Goal: Transaction & Acquisition: Purchase product/service

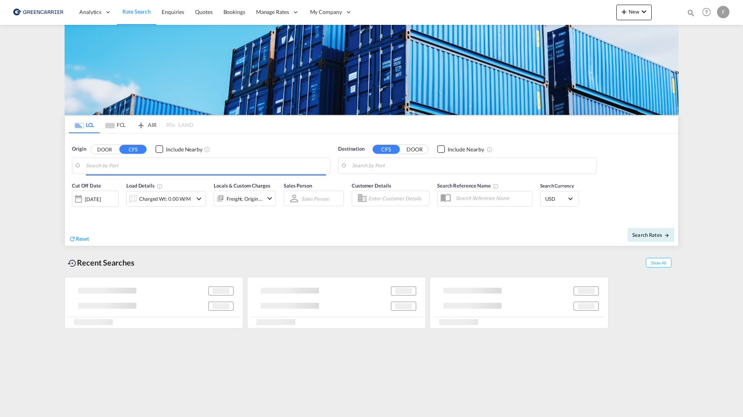
type input "[US_STATE], [GEOGRAPHIC_DATA], USNYC"
type input "[GEOGRAPHIC_DATA], SH, CNSHA"
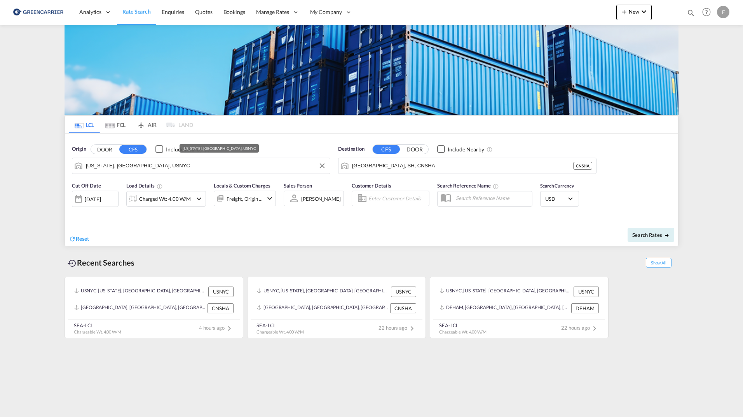
click at [150, 165] on input "[US_STATE], [GEOGRAPHIC_DATA], USNYC" at bounding box center [206, 166] width 240 height 12
click at [107, 151] on button "DOOR" at bounding box center [104, 149] width 27 height 9
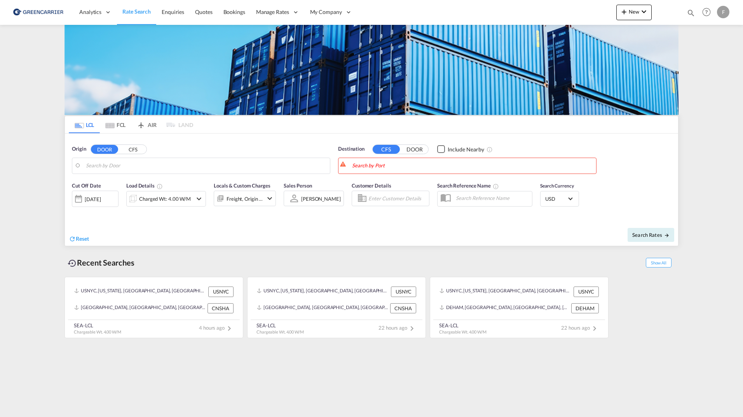
click at [104, 166] on body "Analytics Reports Dashboard Rate Search Enquiries Quotes Bookings" at bounding box center [371, 208] width 743 height 417
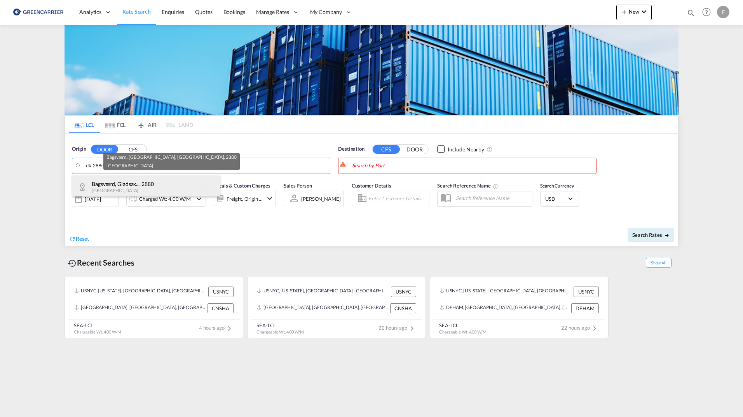
click at [120, 184] on div "Bagsværd, Gladsax... , 2880 [GEOGRAPHIC_DATA] DK-2880" at bounding box center [146, 187] width 148 height 23
type input "DK-2880, Bagsværd, [GEOGRAPHIC_DATA], [GEOGRAPHIC_DATA]"
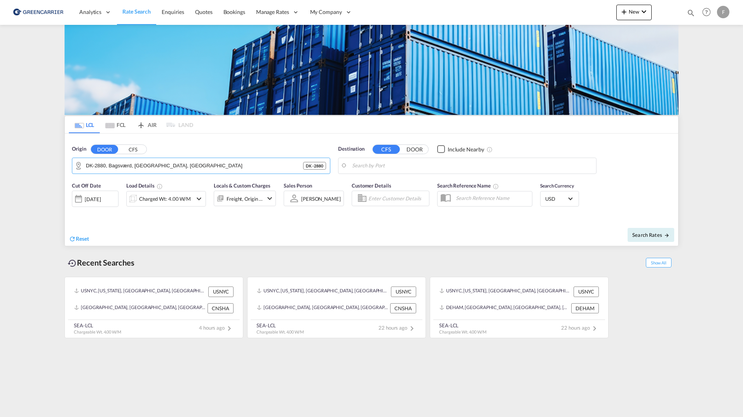
click at [403, 164] on body "Analytics Reports Dashboard Rate Search Enquiries Quotes Bookings" at bounding box center [371, 208] width 743 height 417
click at [393, 188] on div "Altamira [GEOGRAPHIC_DATA] CRATM" at bounding box center [412, 187] width 148 height 23
type input "Altamira, CRATM"
click at [363, 197] on div at bounding box center [362, 198] width 12 height 14
click at [375, 198] on input "Enter Customer Details" at bounding box center [397, 199] width 58 height 12
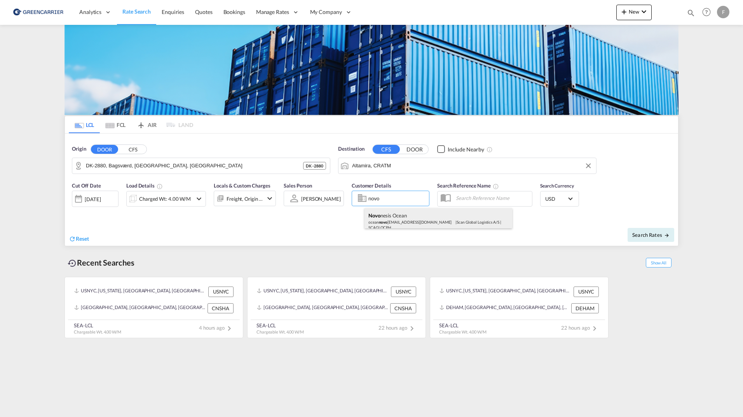
click at [414, 221] on div "Novo nesis Ocean ocean novo [EMAIL_ADDRESS][DOMAIN_NAME] | Scan Global Logistic…" at bounding box center [438, 221] width 148 height 26
type input "Scan Global Logistics A/S, Novonesis Ocean, [EMAIL_ADDRESS][DOMAIN_NAME]"
click at [674, 238] on div "Search Rates" at bounding box center [525, 235] width 305 height 22
click at [657, 236] on span "Search Rates" at bounding box center [650, 235] width 37 height 6
type input "2880 to CRATM / [DATE]"
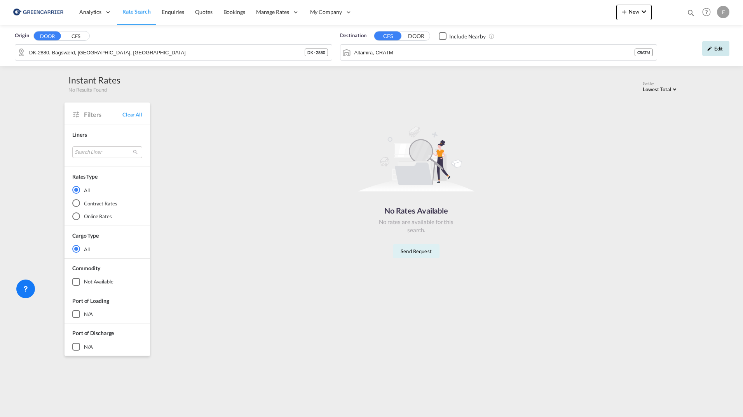
click at [713, 49] on div "Edit" at bounding box center [715, 49] width 27 height 16
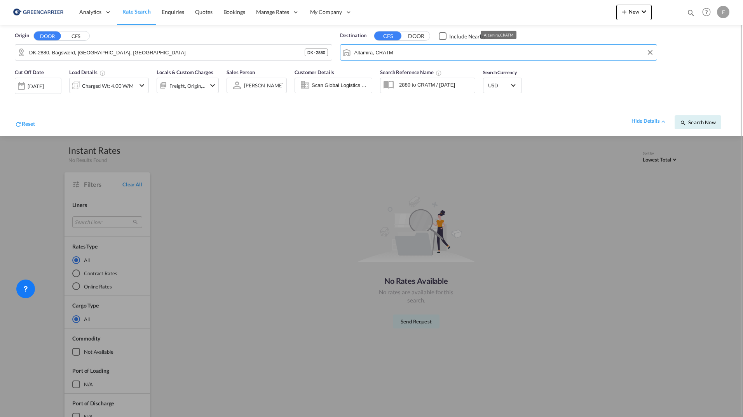
click at [403, 50] on input "Altamira, CRATM" at bounding box center [503, 53] width 299 height 12
click at [402, 67] on div "Altamira [GEOGRAPHIC_DATA] MXATM" at bounding box center [414, 73] width 148 height 23
type input "Altamira, MXATM"
click at [693, 128] on button "Search Now" at bounding box center [697, 122] width 47 height 14
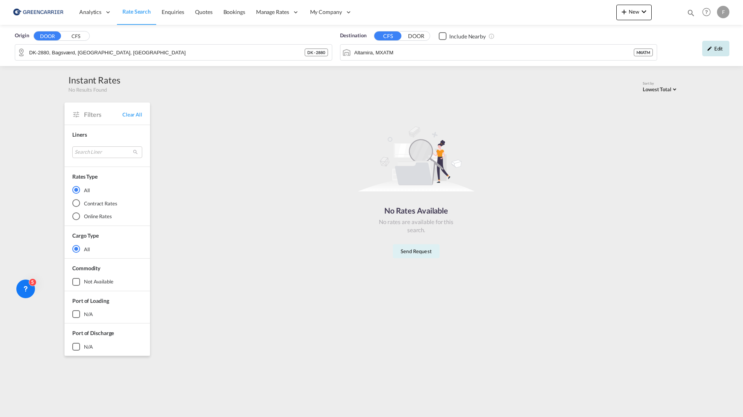
click at [714, 47] on div "Edit" at bounding box center [715, 49] width 27 height 16
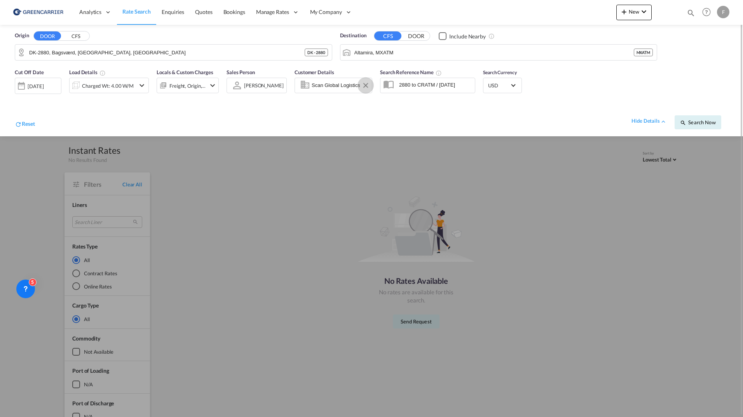
click at [364, 87] on button "Clear Input" at bounding box center [366, 86] width 12 height 12
click at [680, 121] on md-icon "icon-magnify" at bounding box center [683, 123] width 6 height 6
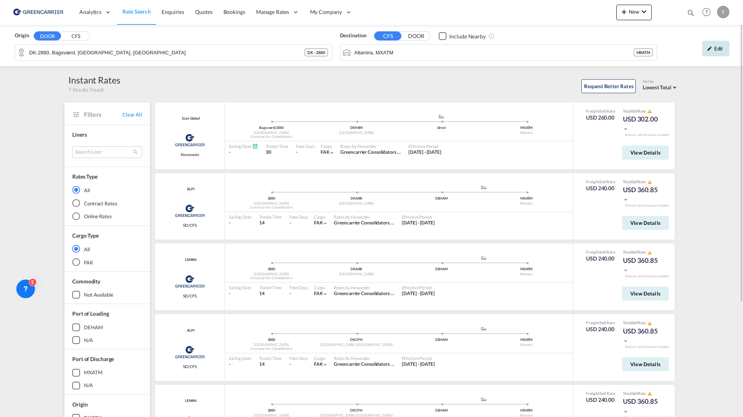
click at [708, 52] on div "Edit" at bounding box center [715, 49] width 27 height 16
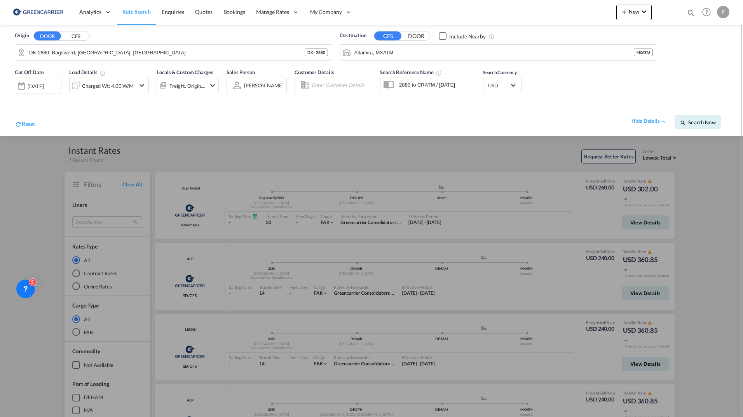
click at [324, 88] on input "Enter Customer Details" at bounding box center [340, 86] width 58 height 12
type input "nov"
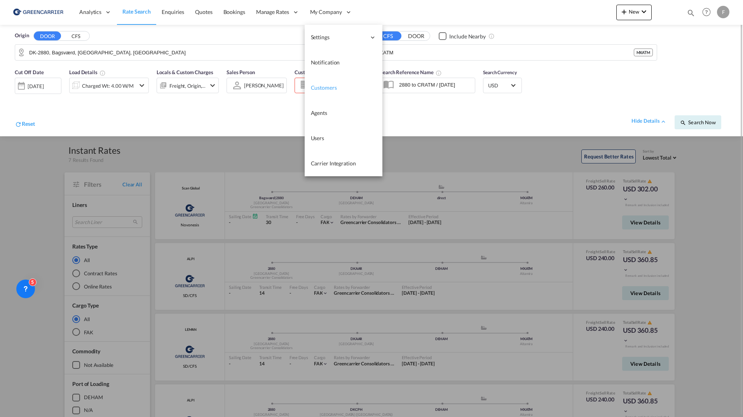
click at [332, 90] on span "Customers" at bounding box center [324, 87] width 26 height 7
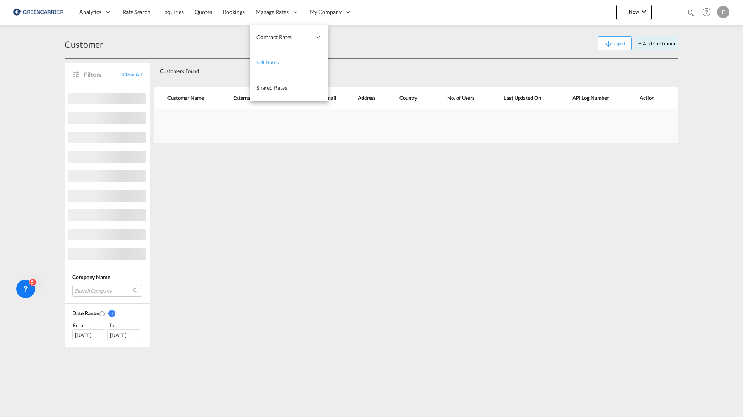
click at [261, 62] on span "Sell Rates" at bounding box center [267, 62] width 23 height 7
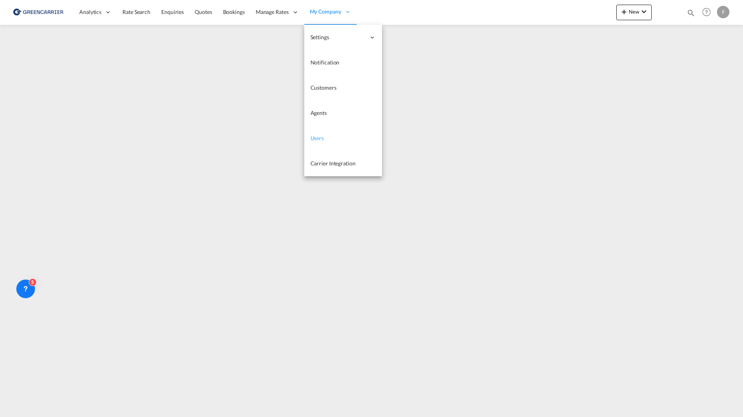
click at [323, 134] on link "Users" at bounding box center [343, 138] width 78 height 25
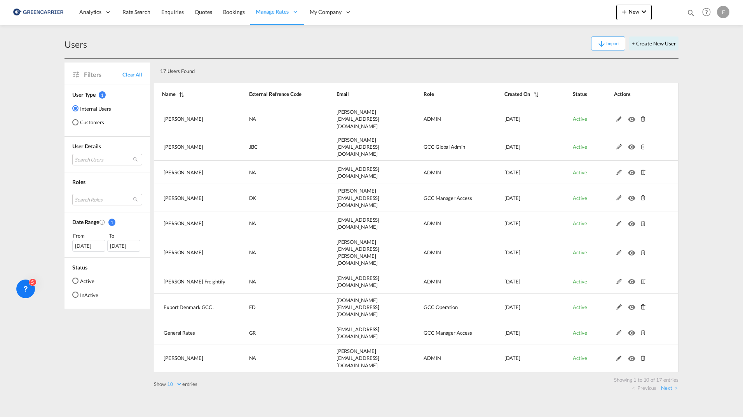
click at [82, 126] on md-radio-button "Customers" at bounding box center [91, 122] width 39 height 8
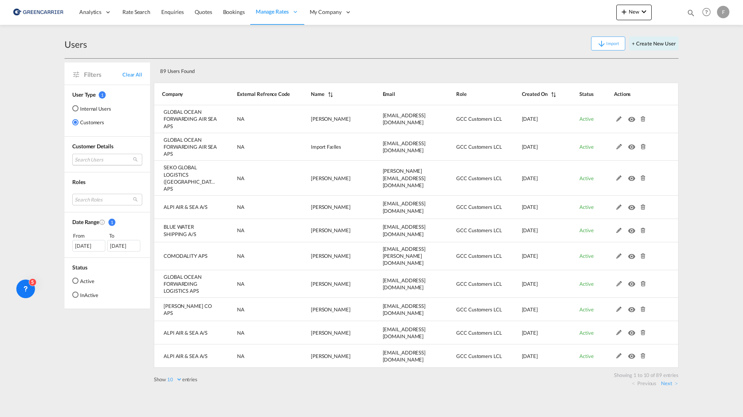
click at [104, 163] on md-select "Search Users user name user [PERSON_NAME] [PERSON_NAME][EMAIL_ADDRESS][DOMAIN_N…" at bounding box center [107, 160] width 70 height 12
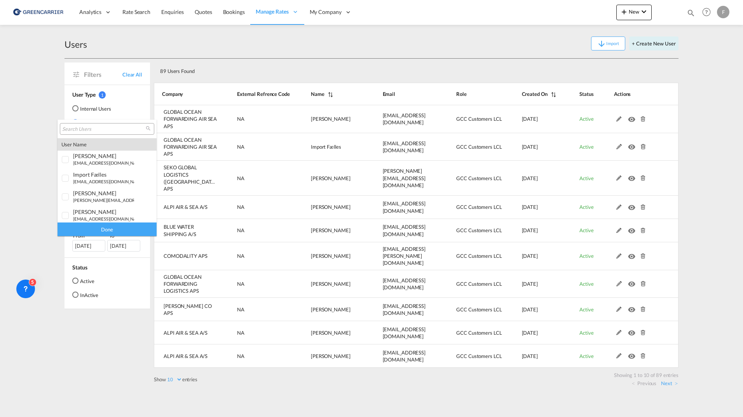
click at [106, 129] on input "search" at bounding box center [104, 129] width 84 height 7
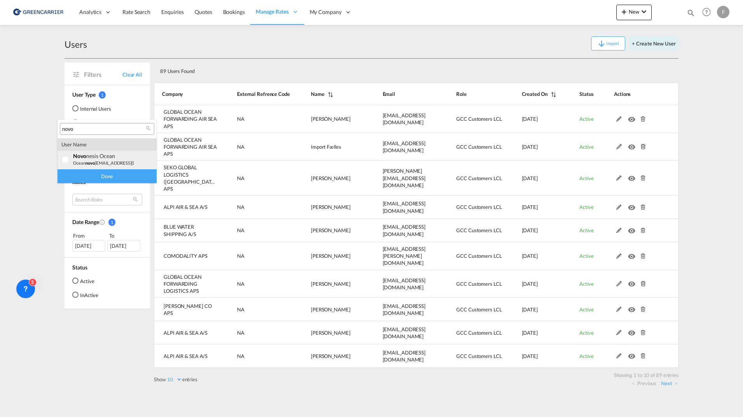
type input "novo"
click at [118, 162] on small "ocean novo [EMAIL_ADDRESS][DOMAIN_NAME]" at bounding box center [119, 162] width 93 height 5
click at [113, 175] on div "Done" at bounding box center [106, 176] width 99 height 14
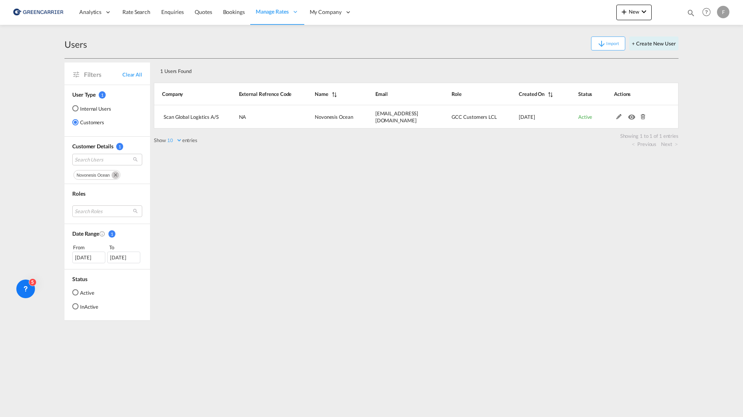
click at [360, 56] on div "Users Import + Create New User" at bounding box center [371, 44] width 614 height 30
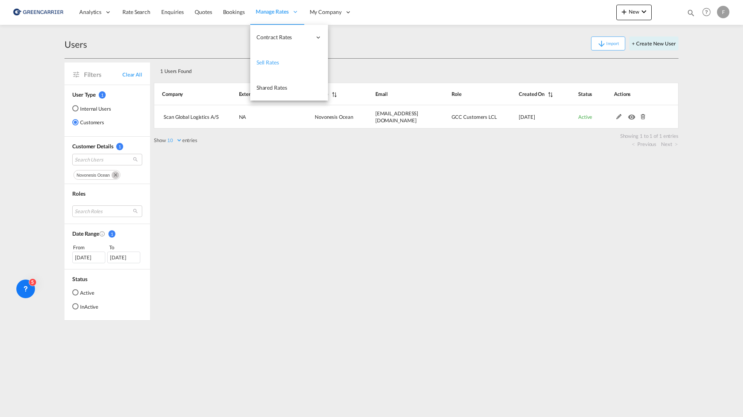
click at [268, 66] on span "Sell Rates" at bounding box center [267, 63] width 23 height 8
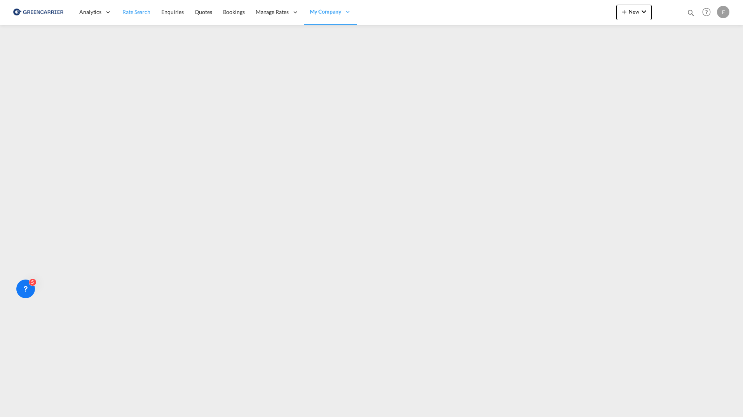
click at [117, 2] on link "Rate Search" at bounding box center [136, 12] width 39 height 25
click at [128, 13] on span "Rate Search" at bounding box center [136, 12] width 28 height 7
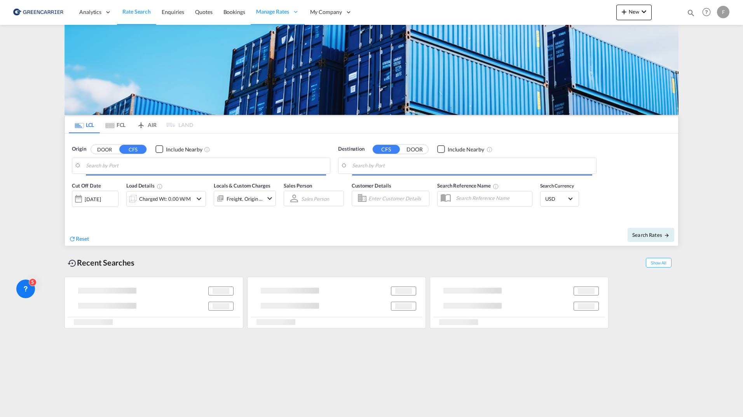
type input "DK-2880, Bagsværd, [GEOGRAPHIC_DATA], [GEOGRAPHIC_DATA]"
type input "Altamira, MXATM"
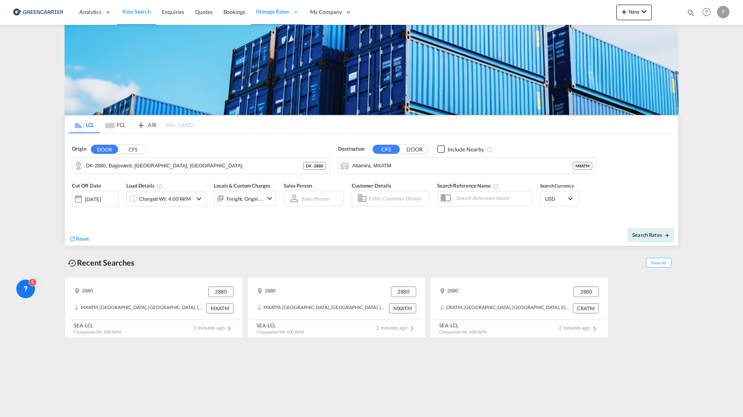
click at [401, 199] on input "Enter Customer Details" at bounding box center [397, 199] width 58 height 12
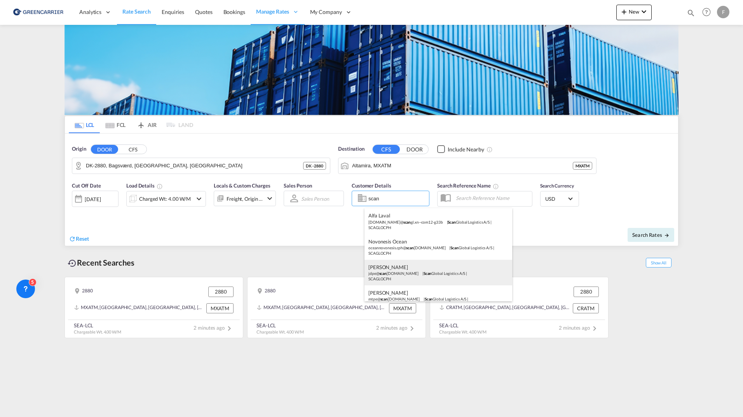
click at [445, 270] on div "[PERSON_NAME] jdpe@ scan [DOMAIN_NAME] | Scan Global Logistics A/S | SCAGLOCPH" at bounding box center [438, 273] width 148 height 26
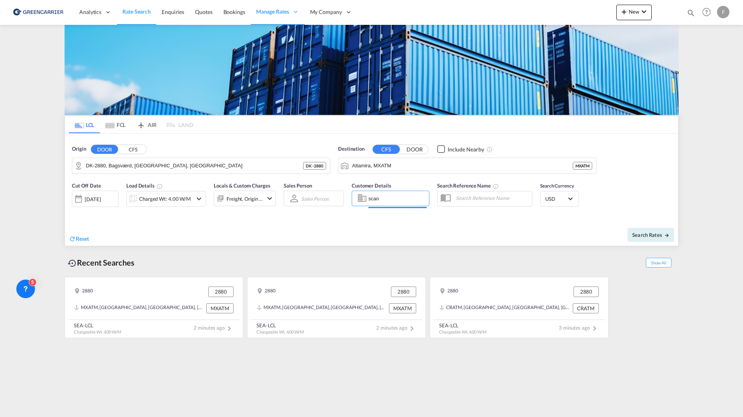
type input "Scan Global Logistics A/S, [PERSON_NAME], [EMAIL_ADDRESS][DOMAIN_NAME]"
click at [647, 223] on div "Reset Search Rates" at bounding box center [371, 233] width 613 height 26
click at [649, 235] on span "Search Rates" at bounding box center [650, 235] width 37 height 6
type input "2880 to MXATM / [DATE]"
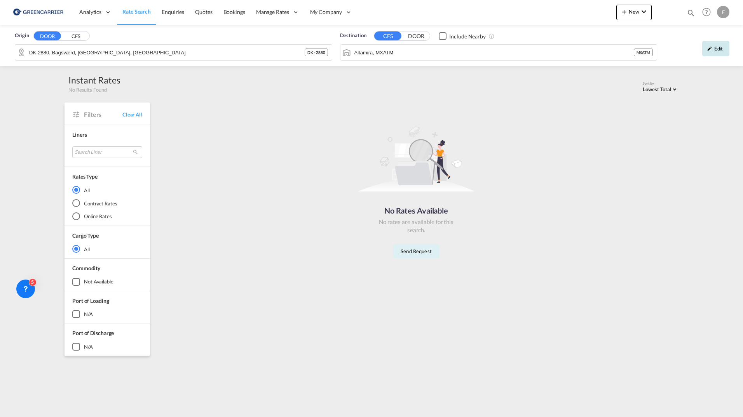
click at [714, 47] on div "Edit" at bounding box center [715, 49] width 27 height 16
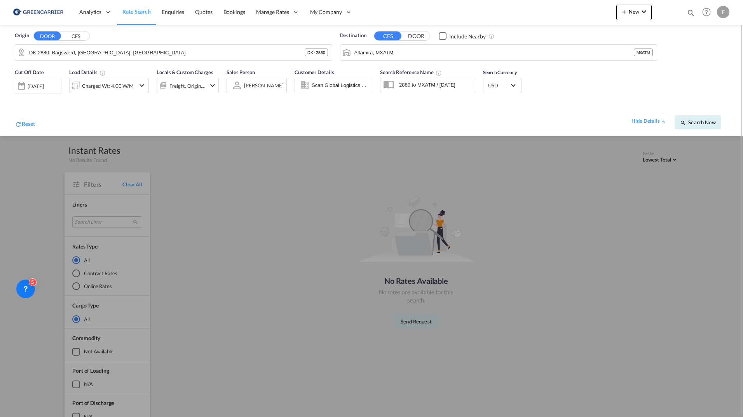
click at [37, 83] on div "[DATE]" at bounding box center [36, 86] width 16 height 7
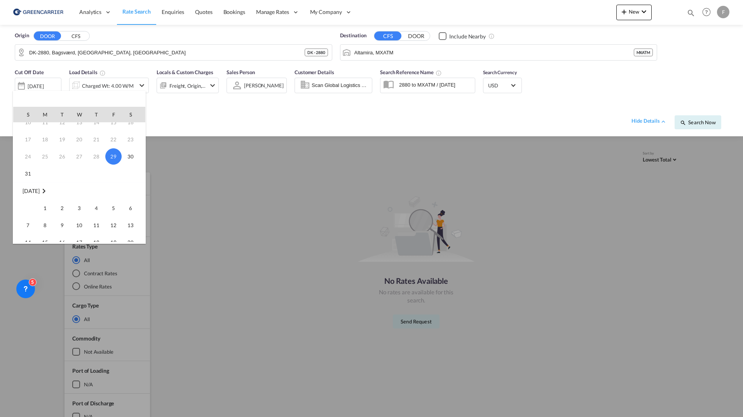
scroll to position [78, 0]
click at [43, 175] on span "1" at bounding box center [45, 174] width 16 height 16
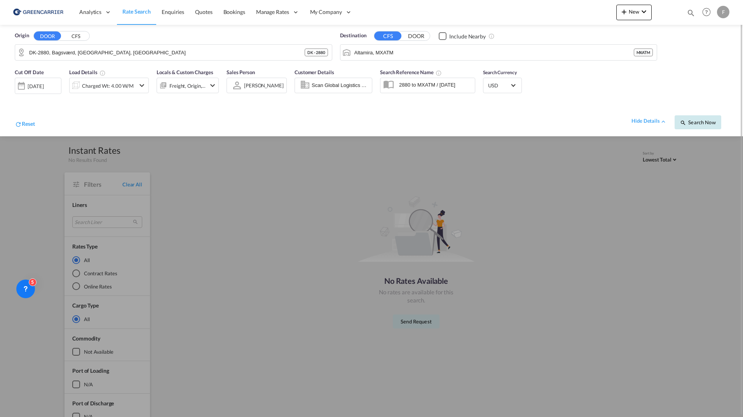
click at [702, 124] on span "Search Now" at bounding box center [697, 122] width 35 height 6
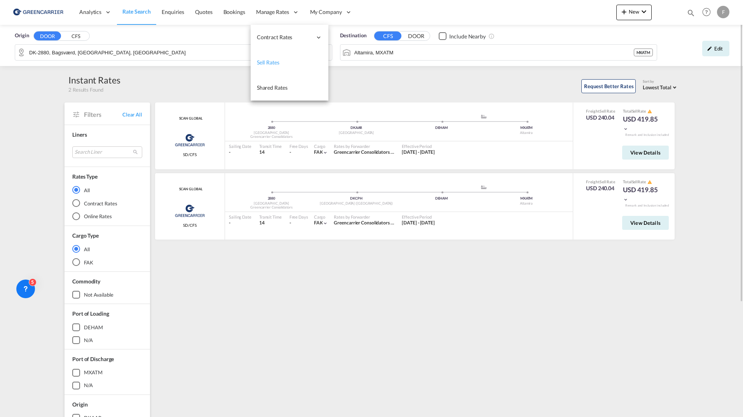
click at [270, 62] on span "Sell Rates" at bounding box center [268, 62] width 23 height 7
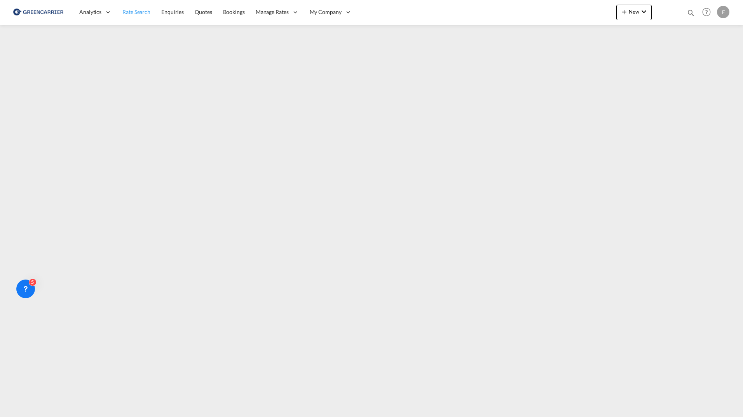
click at [136, 9] on span "Rate Search" at bounding box center [136, 12] width 28 height 7
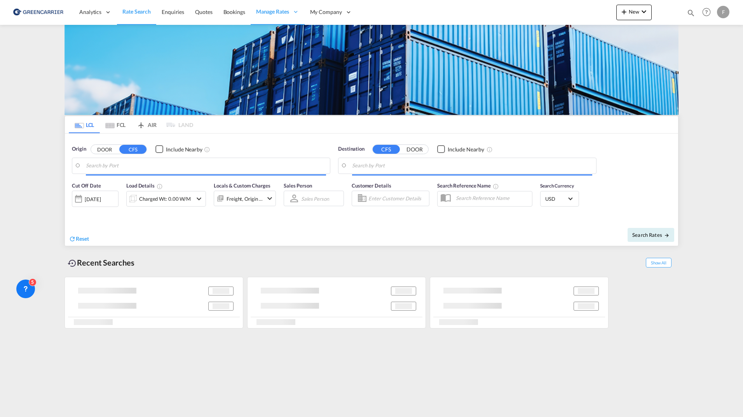
type input "DK-2880, Bagsværd, [GEOGRAPHIC_DATA], [GEOGRAPHIC_DATA]"
type input "Altamira, MXATM"
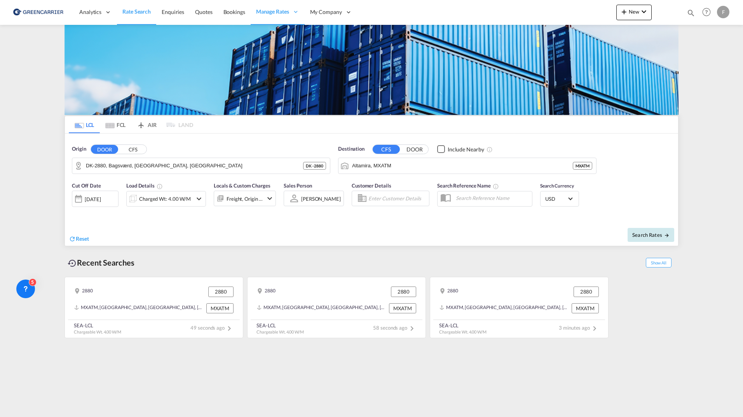
click at [658, 236] on span "Search Rates" at bounding box center [650, 235] width 37 height 6
type input "2880 to MXATM / [DATE]"
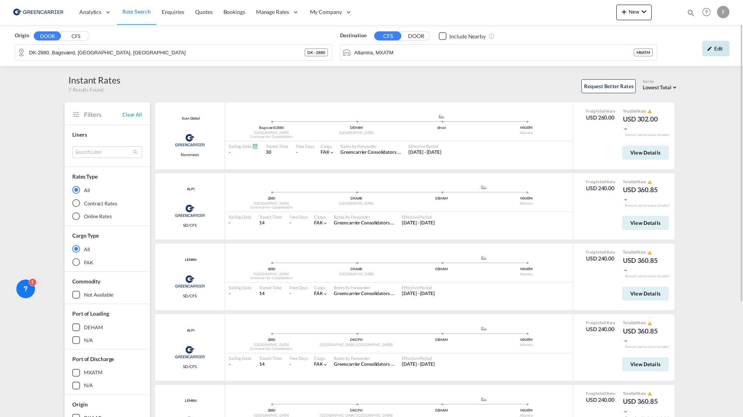
click at [713, 50] on div "Edit" at bounding box center [715, 49] width 27 height 16
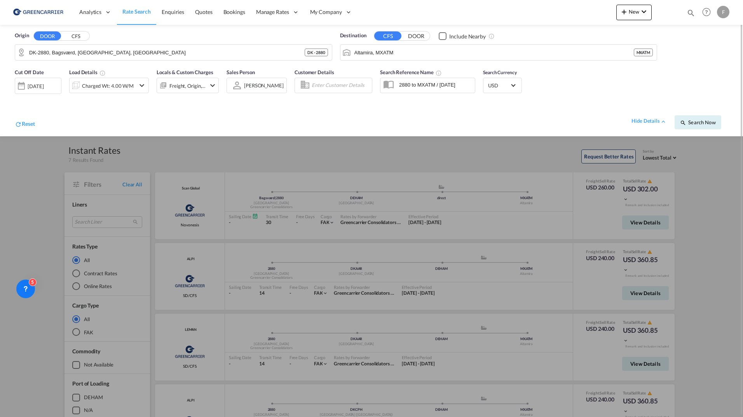
click at [337, 88] on input "Enter Customer Details" at bounding box center [340, 86] width 58 height 12
click at [348, 107] on div "Nov onesis Ocean ocean nov [EMAIL_ADDRESS][DOMAIN_NAME] | Scan Global Logistics…" at bounding box center [381, 108] width 148 height 26
type input "Scan Global Logistics A/S, Novonesis Ocean, [EMAIL_ADDRESS][DOMAIN_NAME]"
click at [698, 124] on span "Search Now" at bounding box center [697, 122] width 35 height 6
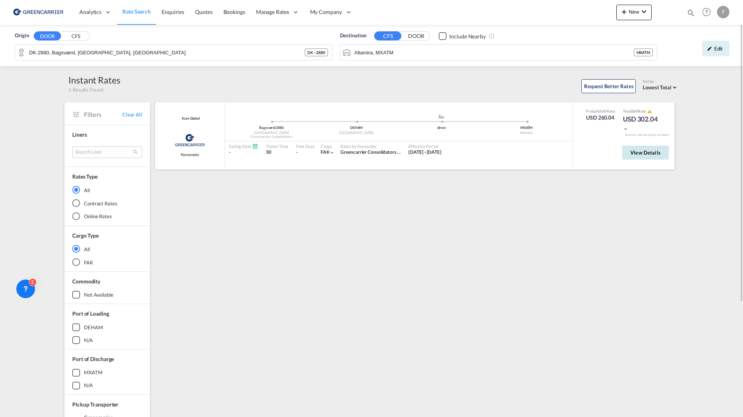
click at [625, 157] on button "View Details" at bounding box center [645, 153] width 47 height 14
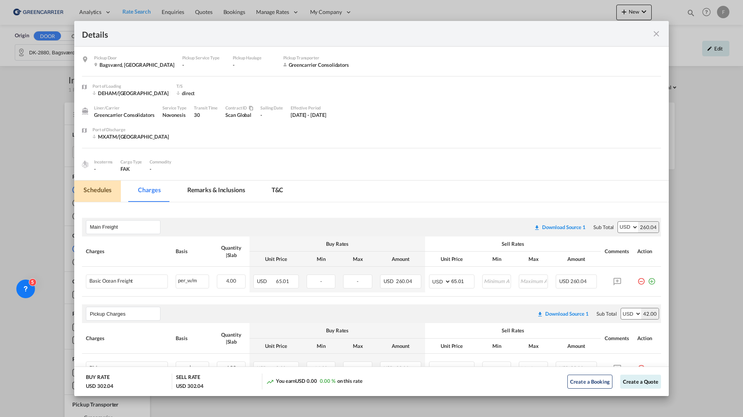
click at [97, 194] on md-tab-item "Schedules" at bounding box center [97, 191] width 47 height 21
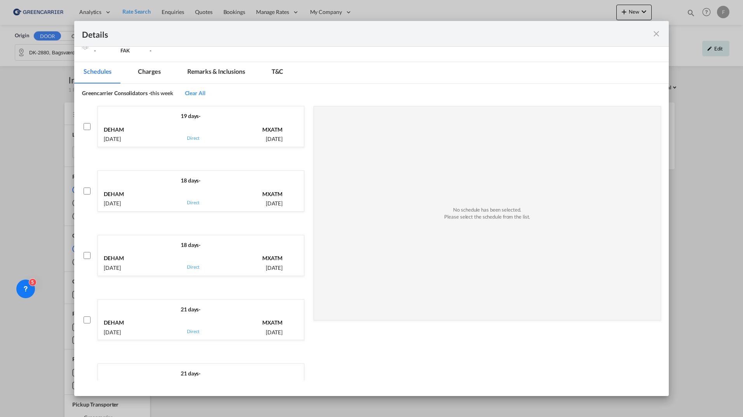
click at [659, 37] on md-icon "icon-close fg-AAA8AD m-0 cursor" at bounding box center [655, 33] width 9 height 9
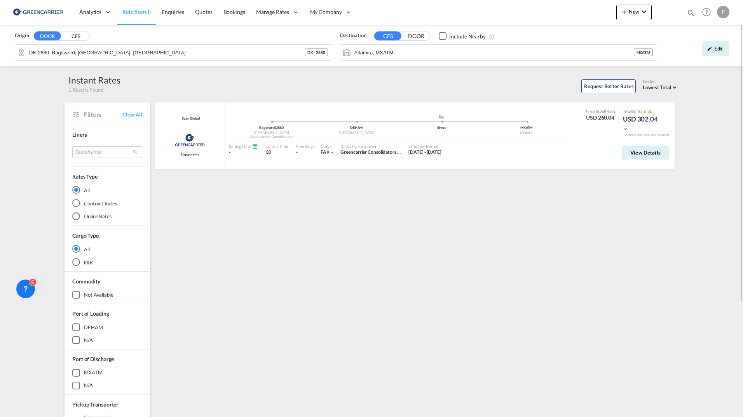
click at [538, 253] on div "Scan Global Greencarrier Consolidators Novonesis added by you Bagsværd | 2880 D…" at bounding box center [416, 336] width 524 height 466
click at [711, 52] on div "Edit" at bounding box center [715, 49] width 27 height 16
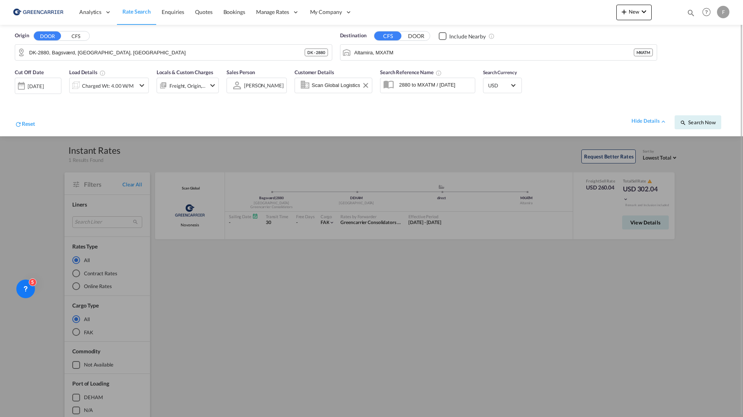
click at [349, 84] on input "Scan Global Logistics A/S, Novonesis Ocean, [EMAIL_ADDRESS][DOMAIN_NAME]" at bounding box center [340, 86] width 58 height 12
click at [367, 87] on button "Clear Input" at bounding box center [366, 86] width 12 height 12
click at [691, 123] on span "Search Now" at bounding box center [697, 122] width 35 height 6
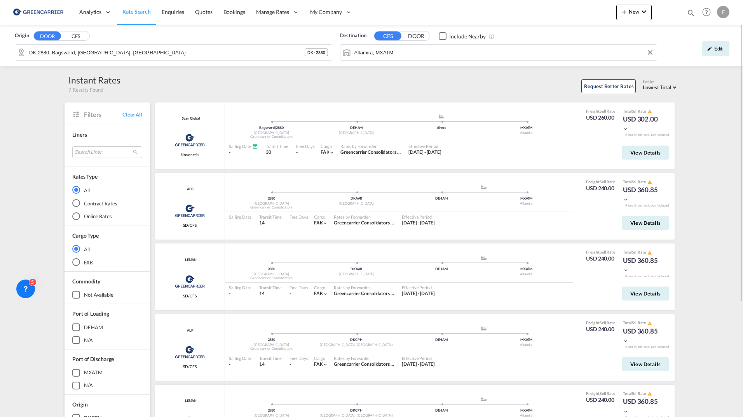
click at [453, 49] on div "Origin DOOR CFS DK-2880, [GEOGRAPHIC_DATA], [GEOGRAPHIC_DATA], [GEOGRAPHIC_DATA…" at bounding box center [371, 45] width 743 height 41
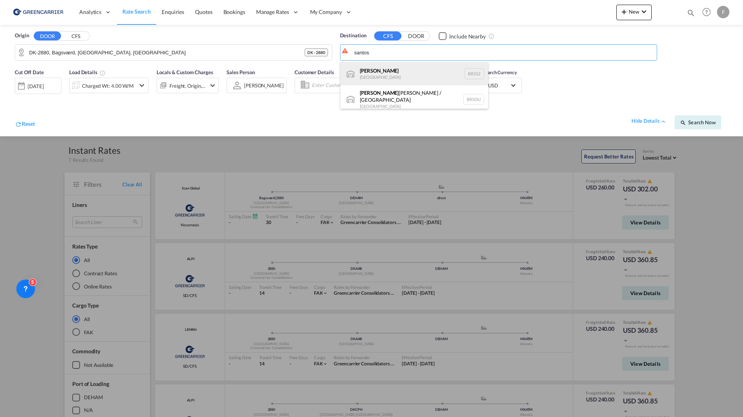
click at [401, 72] on div "[PERSON_NAME] [GEOGRAPHIC_DATA] BRSSZ" at bounding box center [414, 73] width 148 height 23
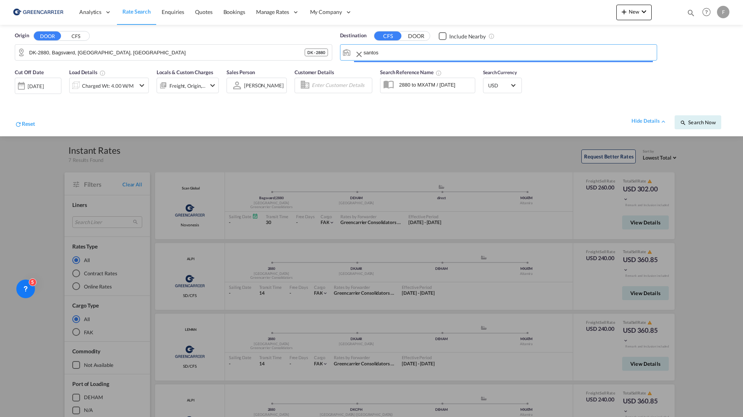
type input "[PERSON_NAME], BRSSZ"
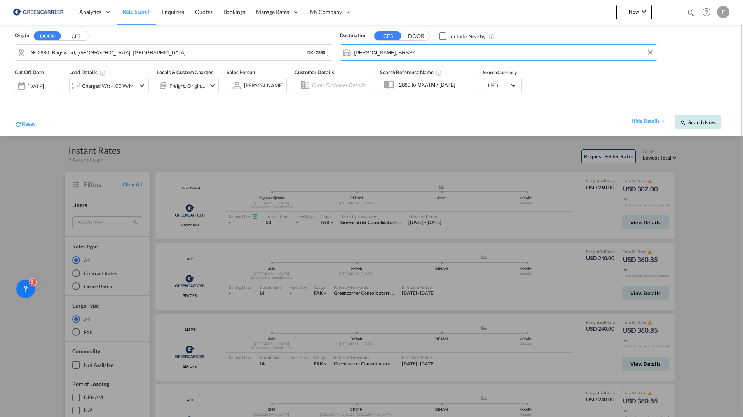
click at [696, 122] on span "Search Now" at bounding box center [697, 122] width 35 height 6
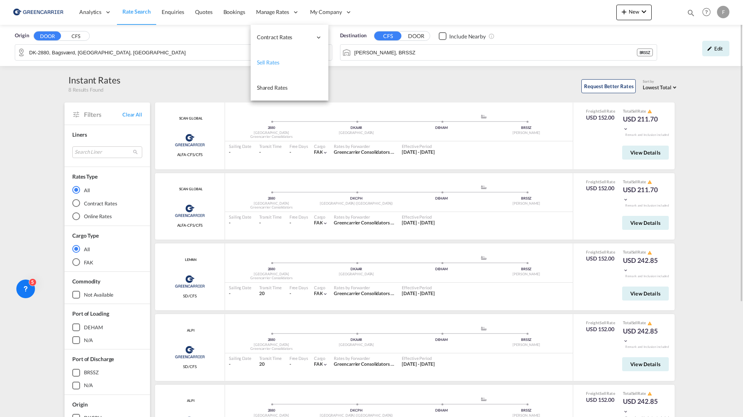
click at [273, 55] on link "Sell Rates" at bounding box center [290, 62] width 78 height 25
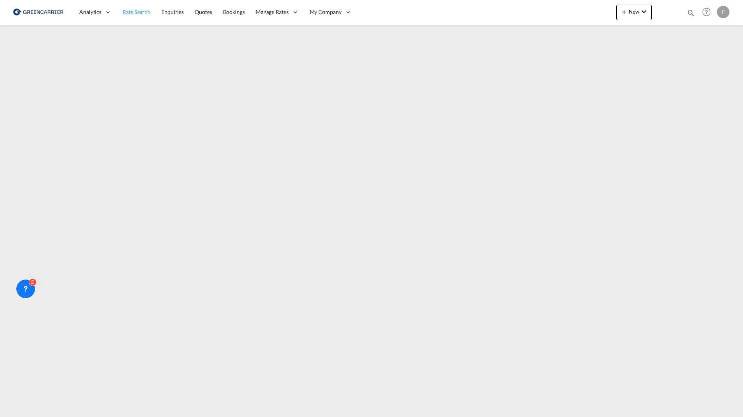
click at [131, 15] on span "Rate Search" at bounding box center [136, 12] width 28 height 7
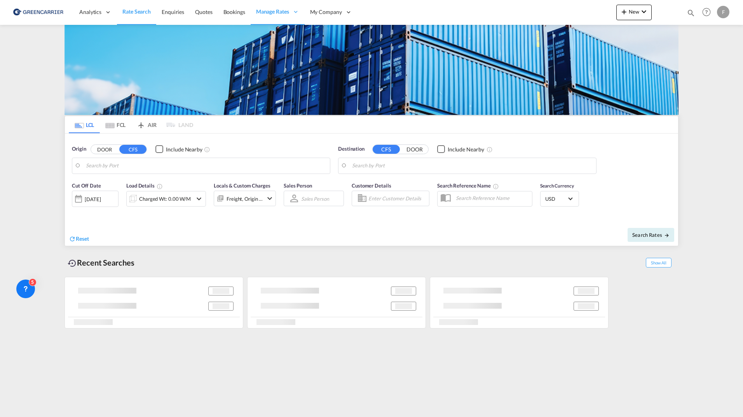
type input "DK-2880, Bagsværd, [GEOGRAPHIC_DATA], [GEOGRAPHIC_DATA]"
type input "[PERSON_NAME], BRSSZ"
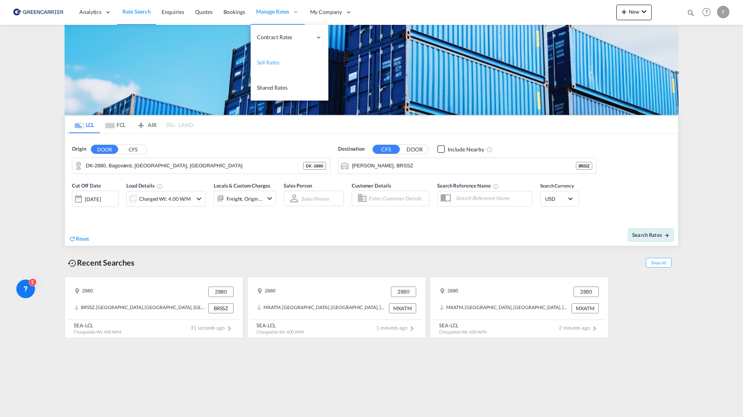
click at [270, 62] on span "Sell Rates" at bounding box center [268, 62] width 23 height 7
